Goal: Information Seeking & Learning: Find specific fact

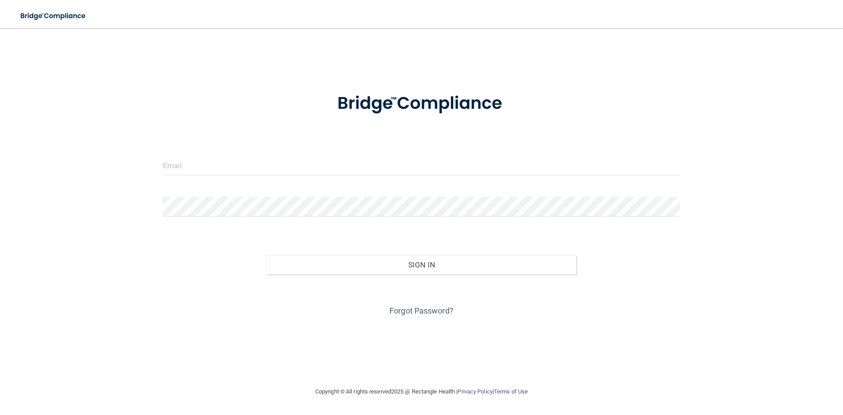
click at [246, 155] on form "Invalid email/password. You don't have permission to access that page. Sign In …" at bounding box center [421, 199] width 517 height 237
click at [244, 163] on input "email" at bounding box center [421, 165] width 517 height 20
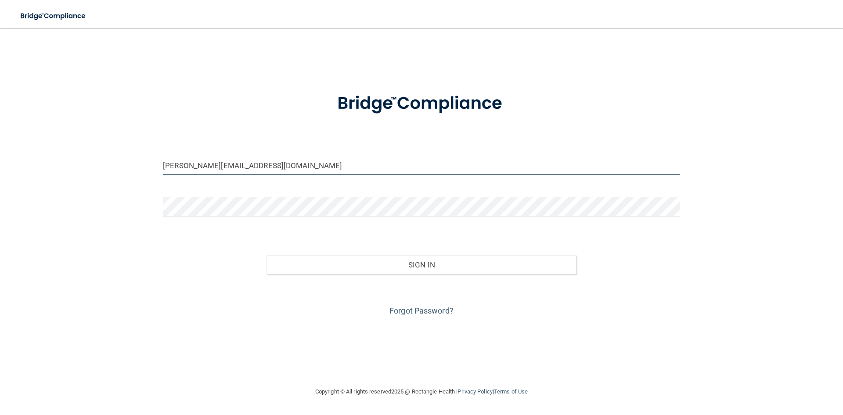
type input "[PERSON_NAME][EMAIL_ADDRESS][DOMAIN_NAME]"
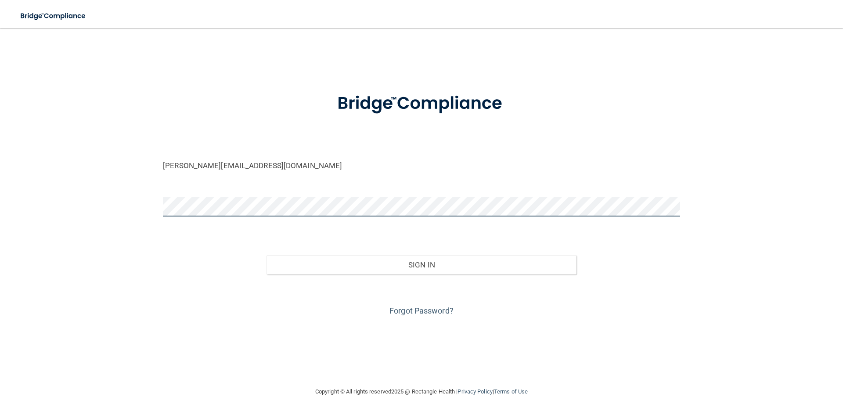
click at [267, 255] on button "Sign In" at bounding box center [422, 264] width 310 height 19
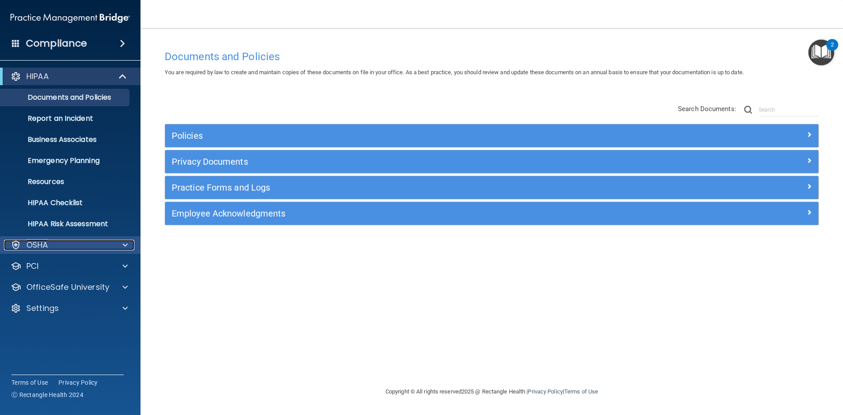
click at [55, 240] on div "OSHA" at bounding box center [58, 245] width 109 height 11
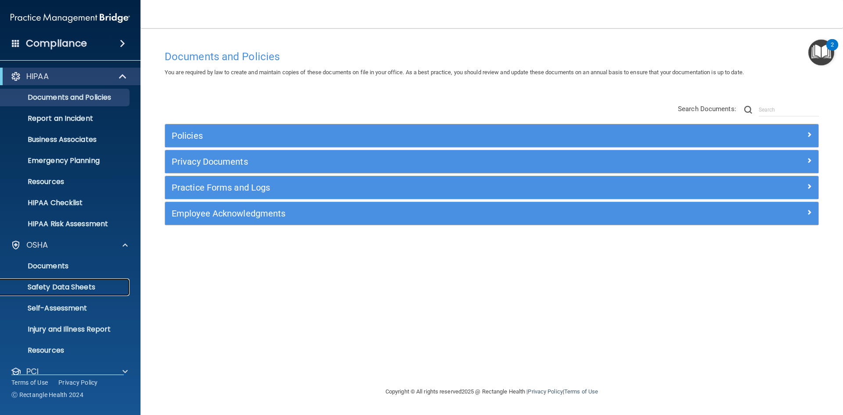
click at [58, 289] on p "Safety Data Sheets" at bounding box center [66, 287] width 120 height 9
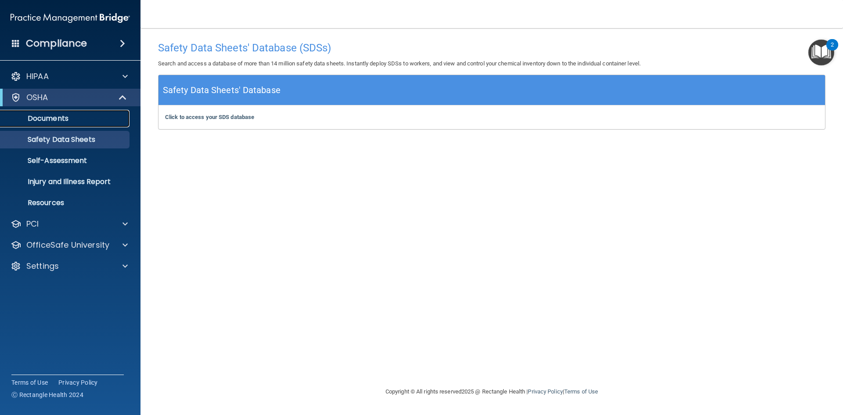
click at [72, 116] on p "Documents" at bounding box center [66, 118] width 120 height 9
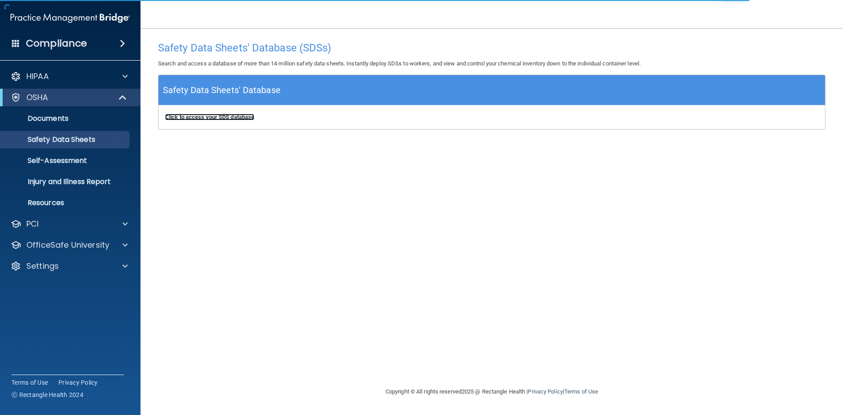
click at [226, 118] on b "Click to access your SDS database" at bounding box center [209, 117] width 89 height 7
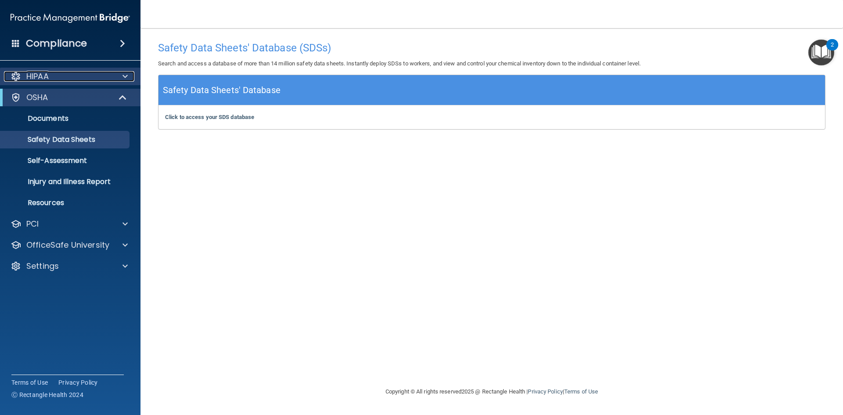
click at [118, 75] on div at bounding box center [124, 76] width 22 height 11
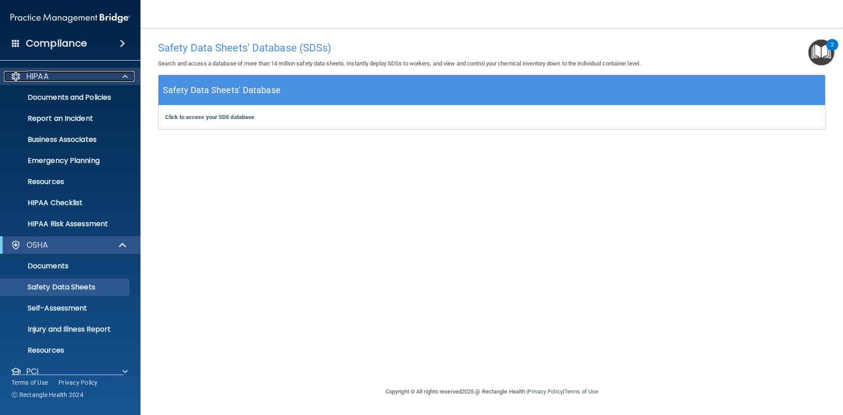
click at [118, 74] on div at bounding box center [124, 76] width 22 height 11
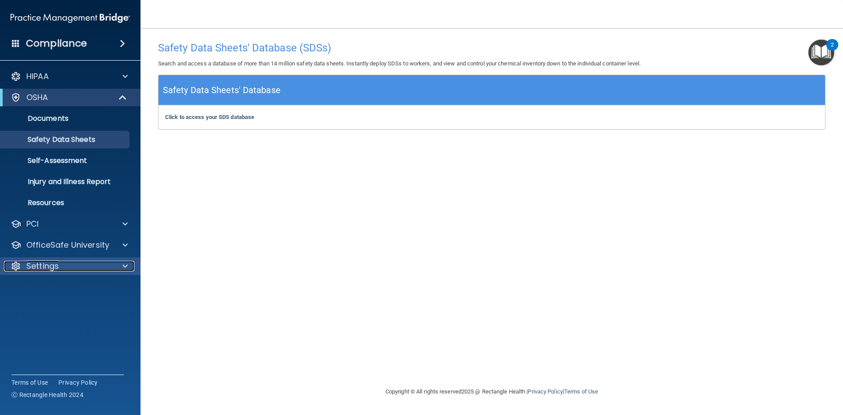
click at [69, 266] on div "Settings" at bounding box center [58, 266] width 109 height 11
click at [75, 138] on p "Safety Data Sheets" at bounding box center [66, 139] width 120 height 9
click at [816, 49] on img "Open Resource Center, 2 new notifications" at bounding box center [821, 53] width 26 height 26
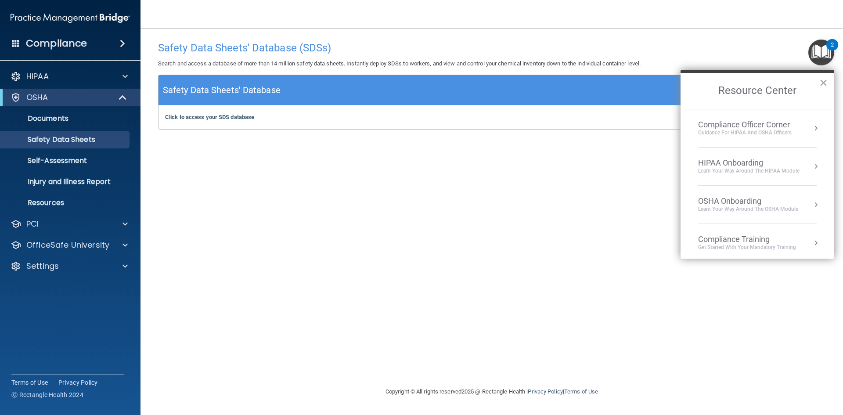
click at [494, 159] on div "Safety Data Sheets' Database (SDSs) Search and access a database of more than 1…" at bounding box center [491, 207] width 667 height 341
click at [236, 122] on div "Click to access your SDS database Click to access your SDS database" at bounding box center [492, 117] width 667 height 24
click at [236, 118] on b "Click to access your SDS database" at bounding box center [209, 117] width 89 height 7
